Goal: Complete application form

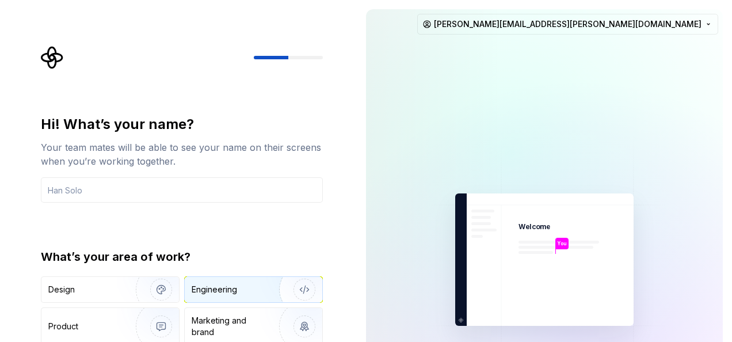
click at [263, 293] on img "button" at bounding box center [297, 289] width 74 height 77
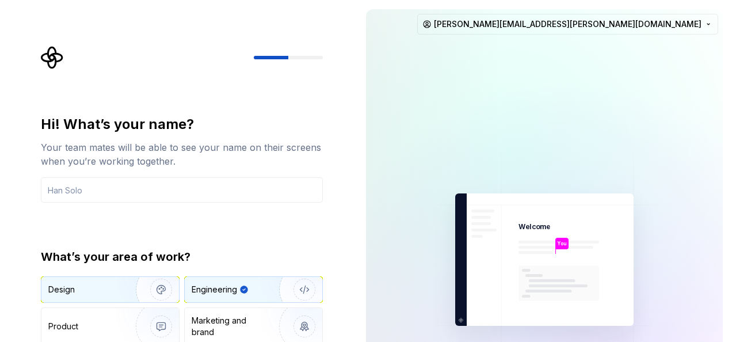
click at [118, 287] on img "button" at bounding box center [154, 289] width 74 height 77
click at [254, 290] on div "Engineering" at bounding box center [237, 290] width 91 height 12
click at [273, 188] on input "text" at bounding box center [182, 189] width 282 height 25
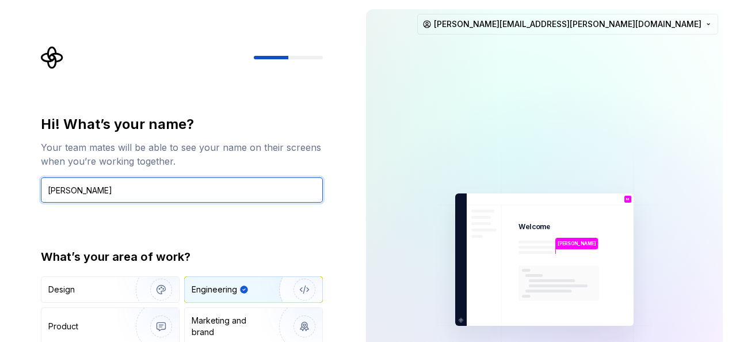
type input "Maher"
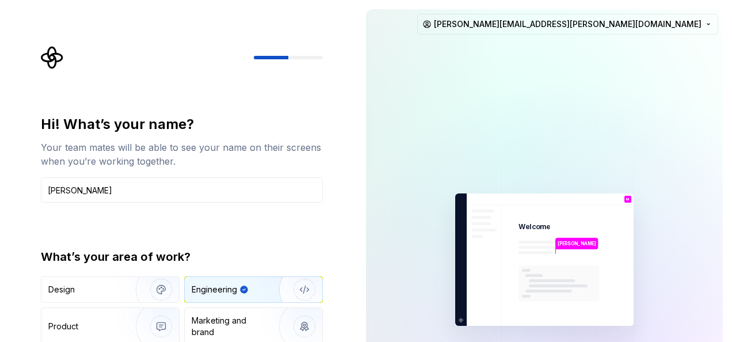
click at [276, 216] on div "Hi! What’s your name? Your team mates will be able to see your name on their sc…" at bounding box center [182, 245] width 282 height 261
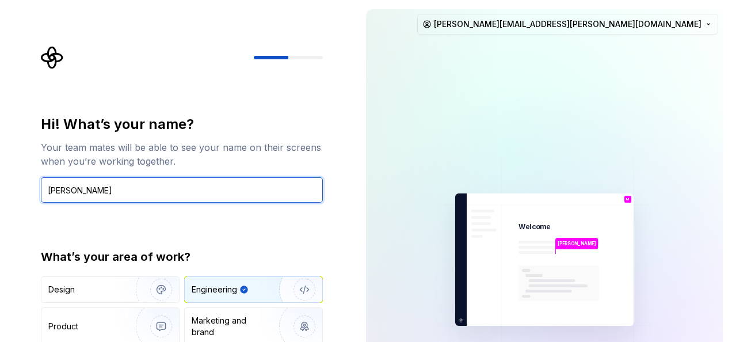
click at [237, 197] on input "Maher" at bounding box center [182, 189] width 282 height 25
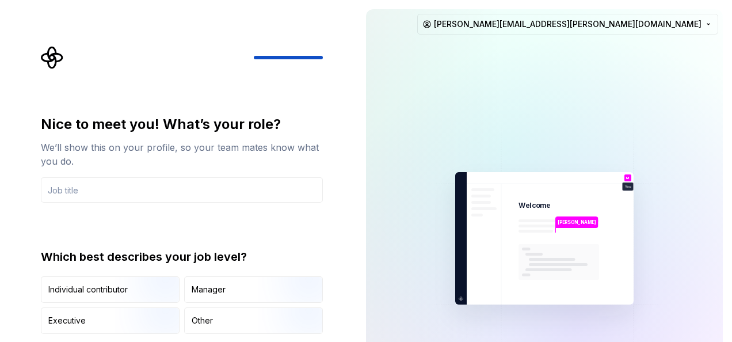
click at [258, 224] on div "Nice to meet you! What’s your role? We’ll show this on your profile, so your te…" at bounding box center [182, 224] width 282 height 219
click at [242, 186] on input "text" at bounding box center [182, 189] width 282 height 25
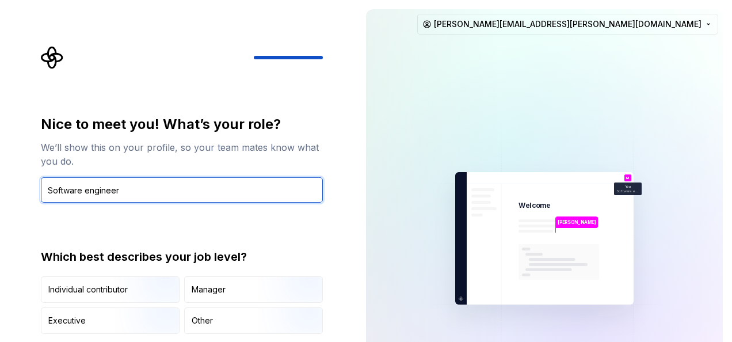
click at [88, 192] on input "Software engineer" at bounding box center [182, 189] width 282 height 25
click at [207, 186] on input "Software Engineer" at bounding box center [182, 189] width 282 height 25
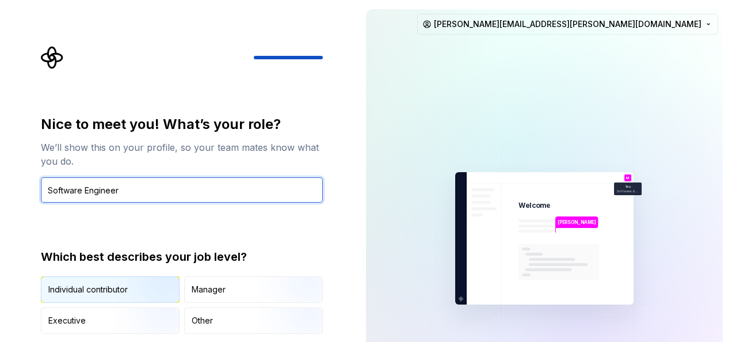
type input "Software Engineer"
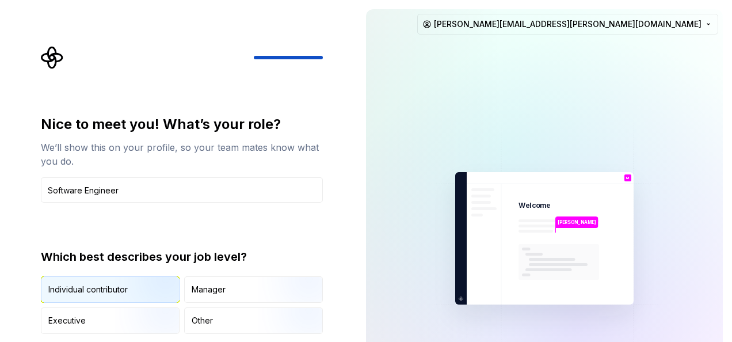
click at [123, 278] on img "button" at bounding box center [151, 303] width 74 height 77
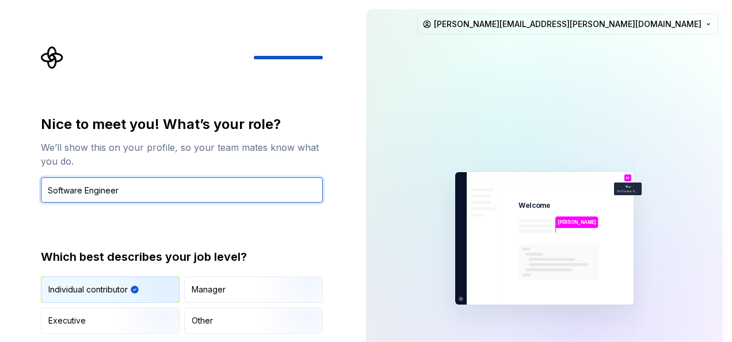
click at [253, 196] on input "Software Engineer" at bounding box center [182, 189] width 282 height 25
